Goal: Task Accomplishment & Management: Use online tool/utility

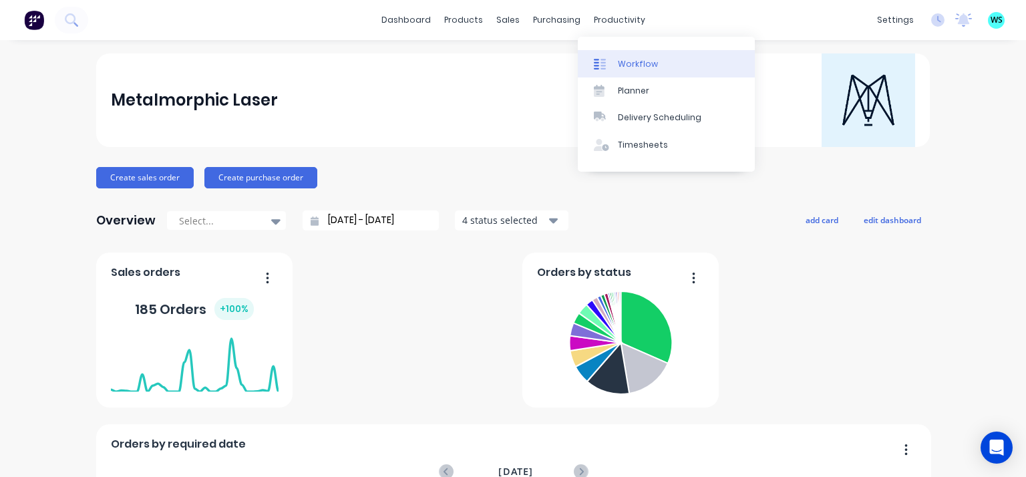
click at [615, 59] on link "Workflow" at bounding box center [666, 63] width 177 height 27
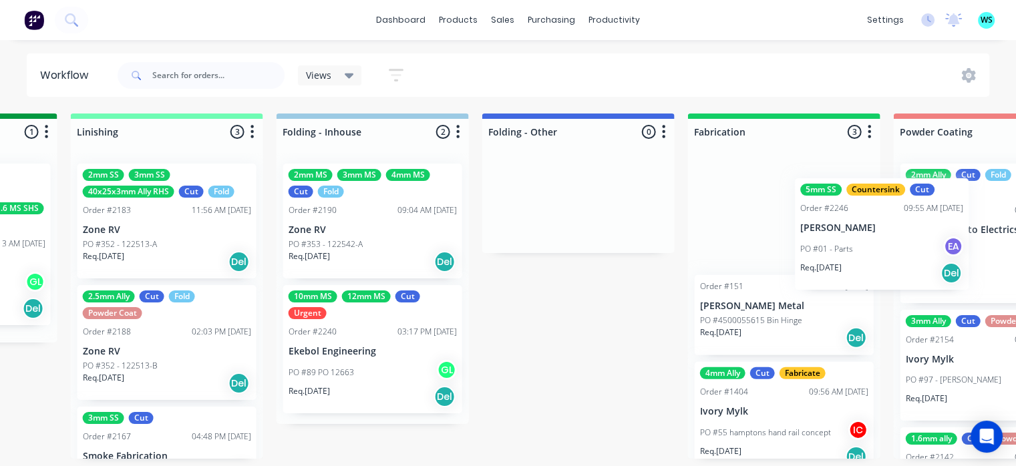
scroll to position [3, 2841]
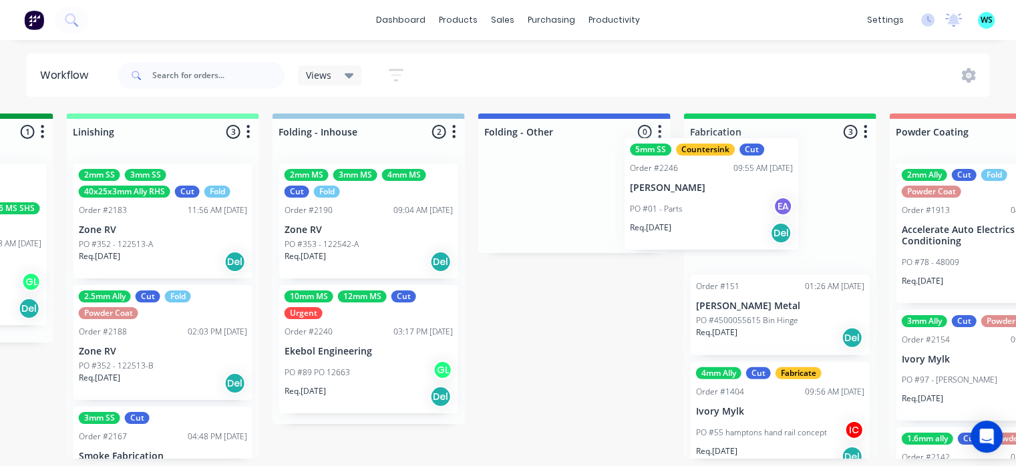
drag, startPoint x: 374, startPoint y: 425, endPoint x: 694, endPoint y: 206, distance: 387.6
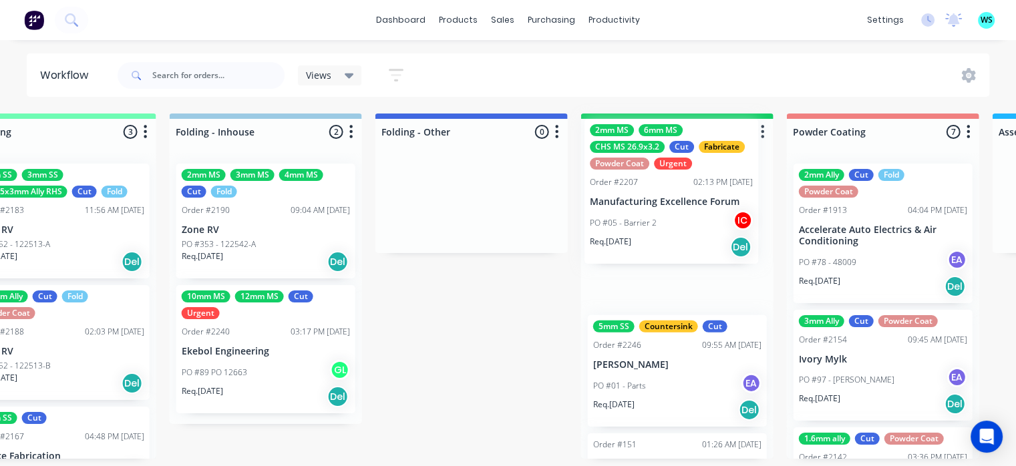
scroll to position [3, 2955]
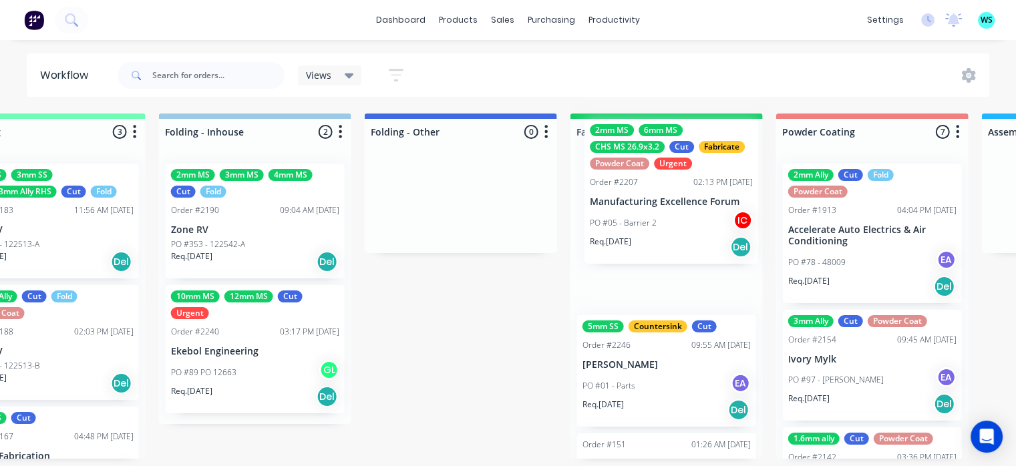
drag, startPoint x: 372, startPoint y: 380, endPoint x: 656, endPoint y: 206, distance: 333.2
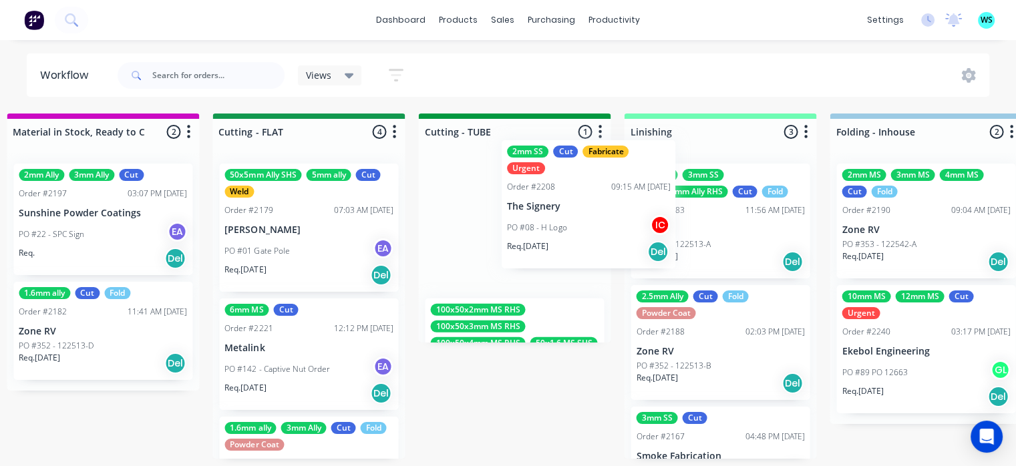
scroll to position [0, 0]
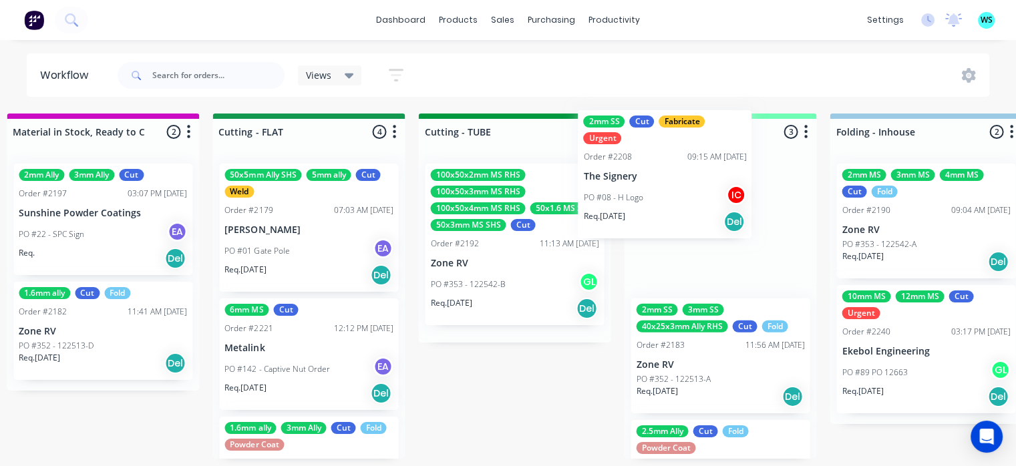
drag, startPoint x: 312, startPoint y: 393, endPoint x: 676, endPoint y: 209, distance: 407.3
click at [676, 209] on div "Submitted 23 Status colour #273444 hex #273444 Save Cancel Summaries Total orde…" at bounding box center [368, 286] width 5325 height 345
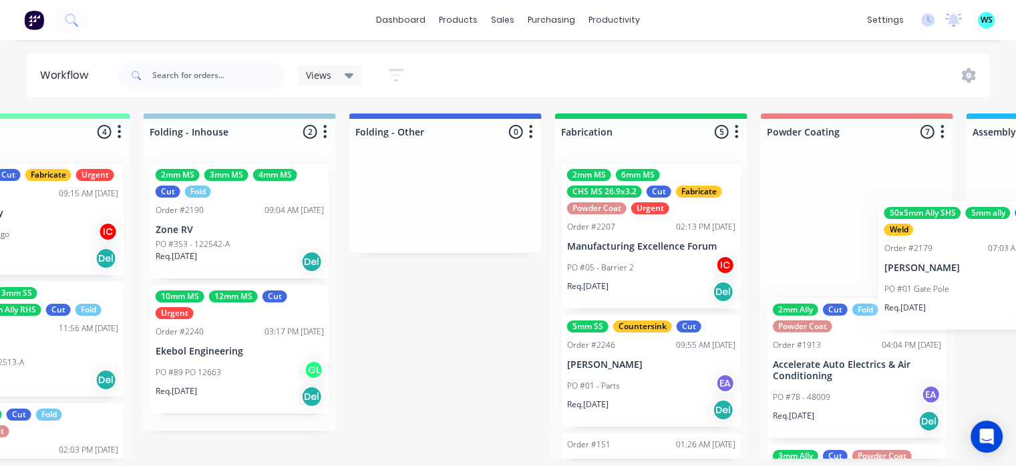
scroll to position [3, 2995]
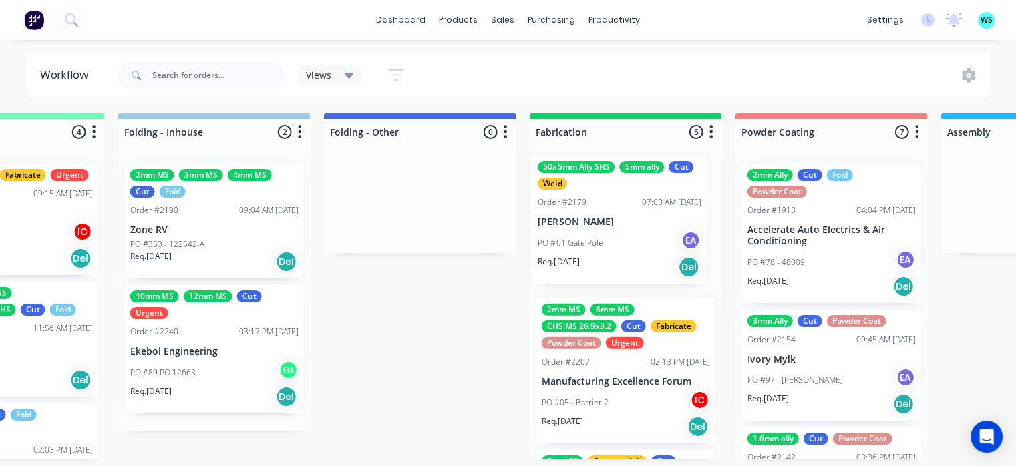
drag, startPoint x: 296, startPoint y: 242, endPoint x: 618, endPoint y: 237, distance: 321.2
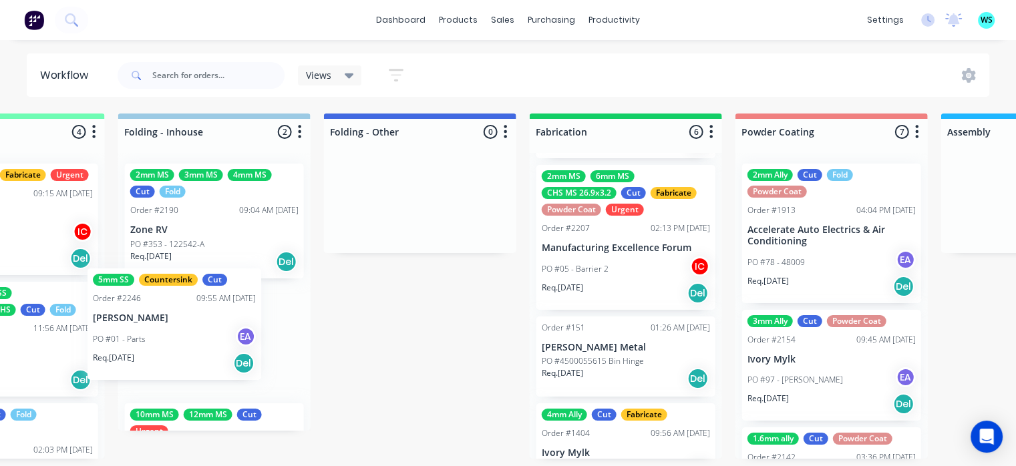
scroll to position [134, 0]
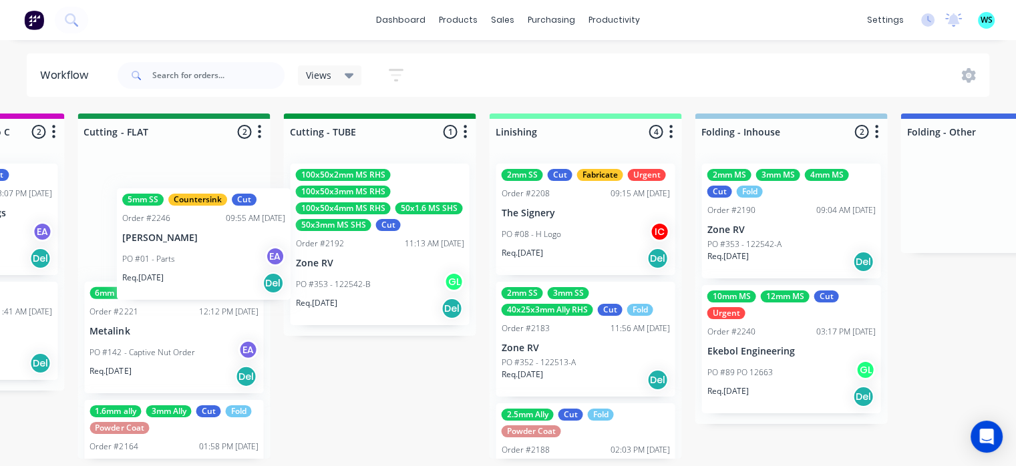
drag, startPoint x: 640, startPoint y: 395, endPoint x: 210, endPoint y: 261, distance: 450.3
click at [206, 258] on div "Submitted 23 Status colour #273444 hex #273444 Save Cancel Summaries Total orde…" at bounding box center [233, 286] width 5325 height 345
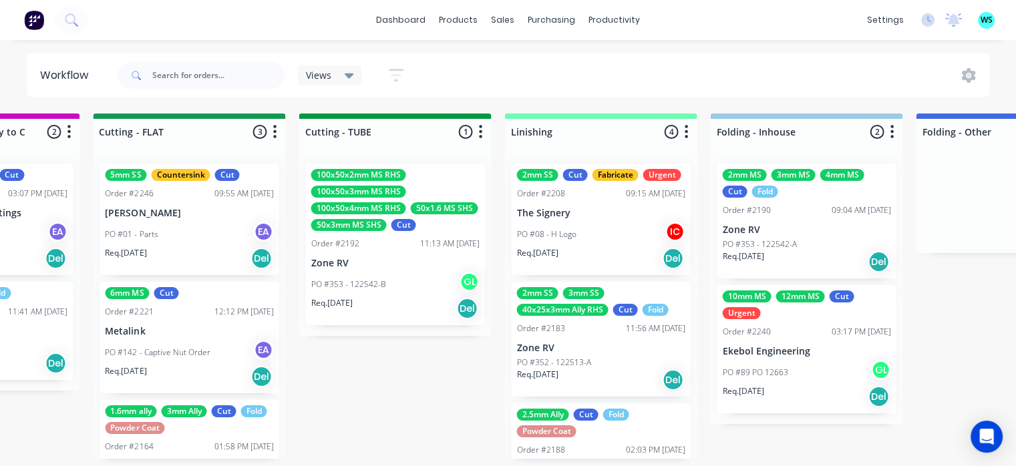
scroll to position [3, 2404]
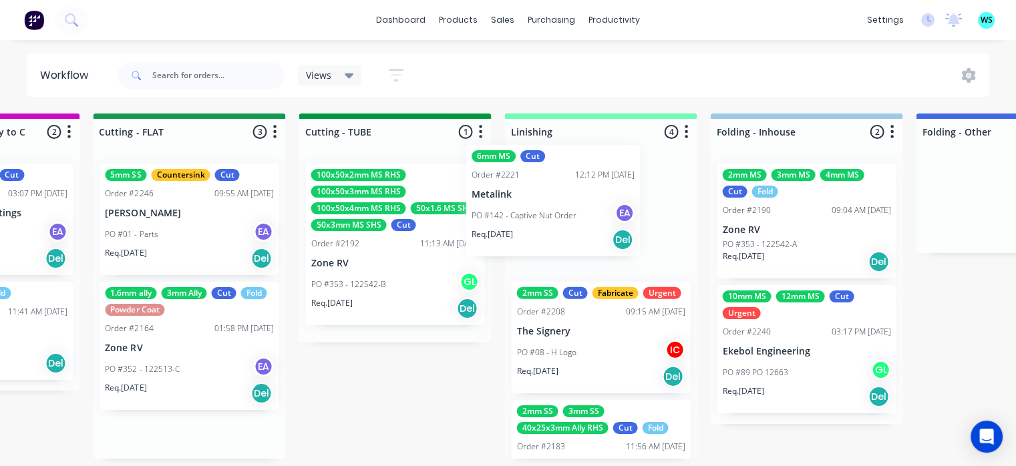
drag, startPoint x: 184, startPoint y: 348, endPoint x: 560, endPoint y: 214, distance: 399.6
click at [560, 214] on div "Submitted 23 Status colour #273444 hex #273444 Save Cancel Summaries Total orde…" at bounding box center [248, 286] width 5325 height 345
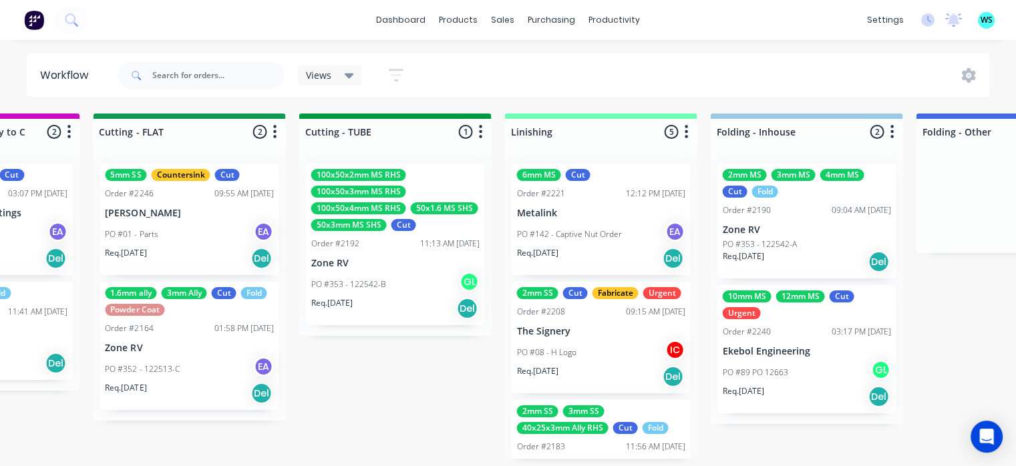
click at [192, 359] on div "PO #352 - 122513-C EA" at bounding box center [189, 369] width 168 height 25
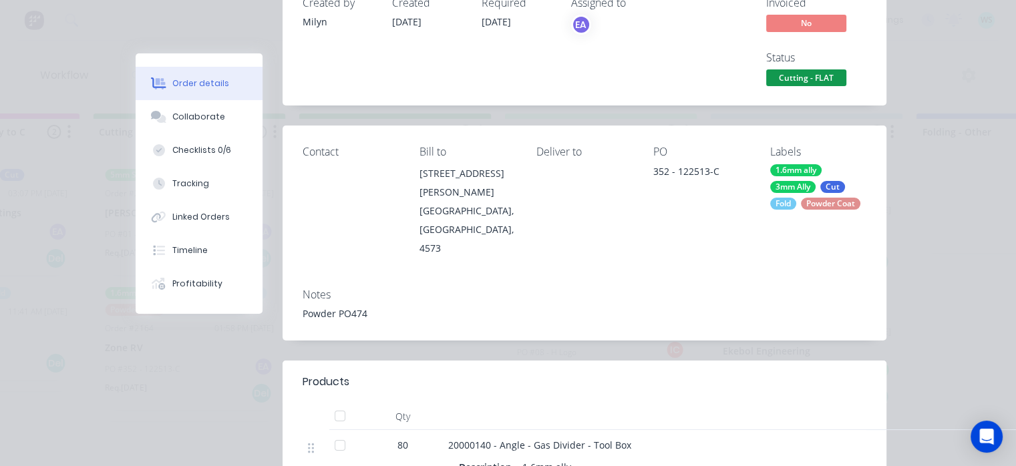
scroll to position [0, 0]
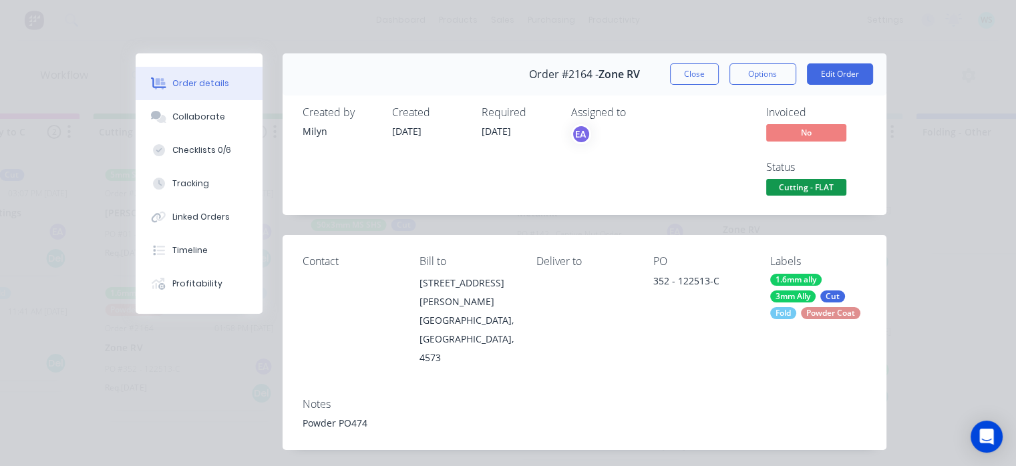
click at [697, 85] on div "Order #2164 - Zone RV Close Options Edit Order" at bounding box center [584, 74] width 604 height 42
click at [697, 78] on button "Close" at bounding box center [694, 73] width 49 height 21
